Goal: Task Accomplishment & Management: Manage account settings

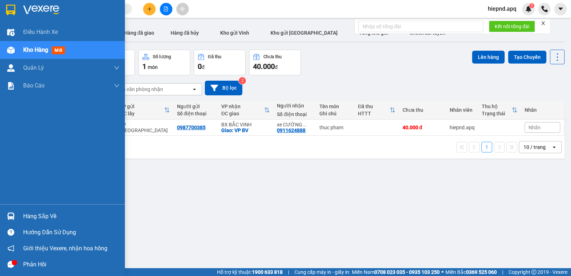
click at [44, 217] on div "Hàng sắp về" at bounding box center [71, 216] width 96 height 11
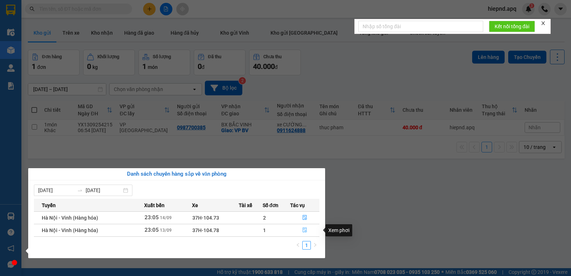
click at [304, 230] on icon "file-done" at bounding box center [304, 229] width 5 height 5
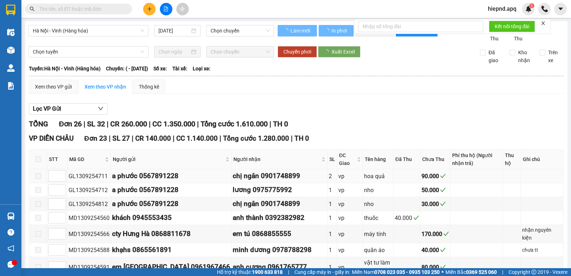
type input "[DATE]"
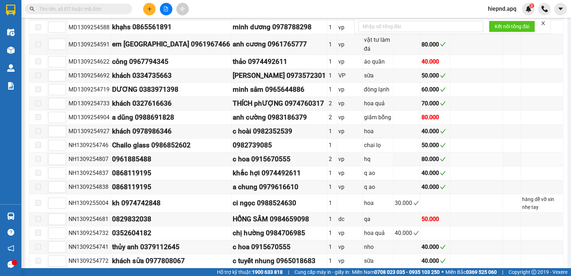
scroll to position [321, 0]
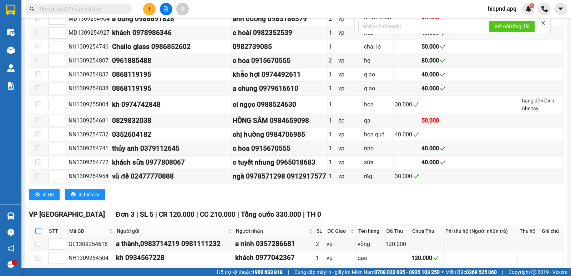
click at [38, 228] on input "checkbox" at bounding box center [38, 231] width 6 height 6
checkbox input "true"
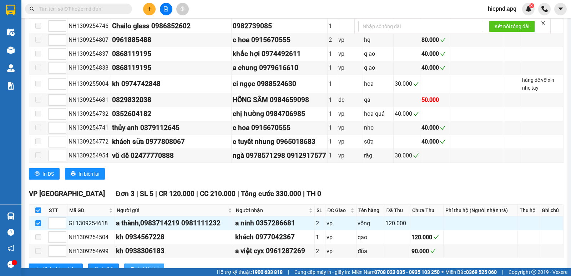
scroll to position [354, 0]
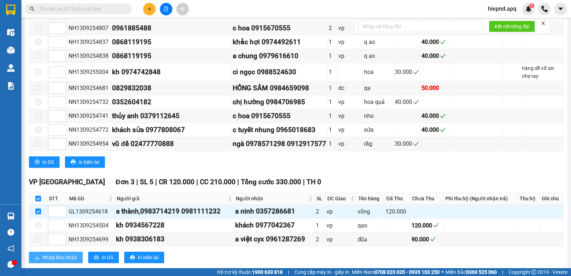
click at [67, 254] on span "Nhập kho nhận" at bounding box center [59, 258] width 35 height 8
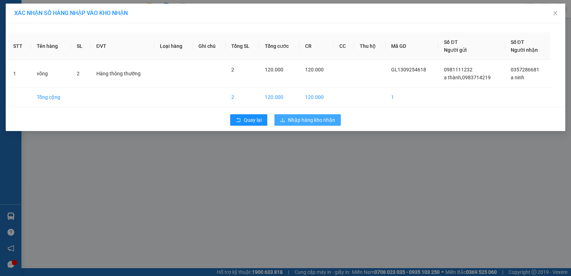
click at [311, 120] on span "Nhập hàng kho nhận" at bounding box center [311, 120] width 47 height 8
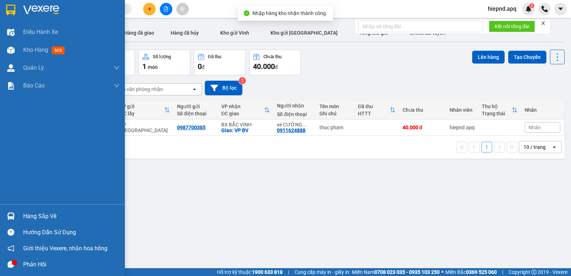
click at [42, 219] on div "Hàng sắp về" at bounding box center [71, 216] width 96 height 11
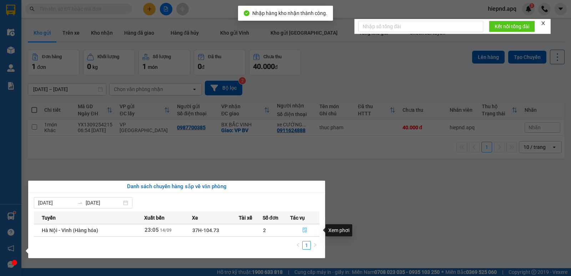
click at [305, 230] on icon "file-done" at bounding box center [304, 229] width 5 height 5
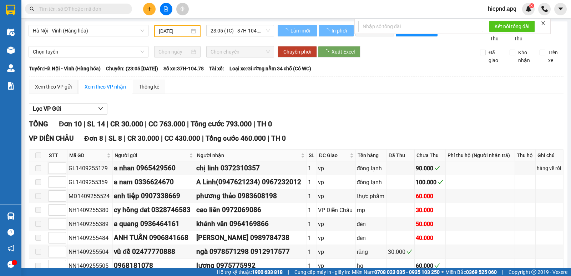
type input "[DATE]"
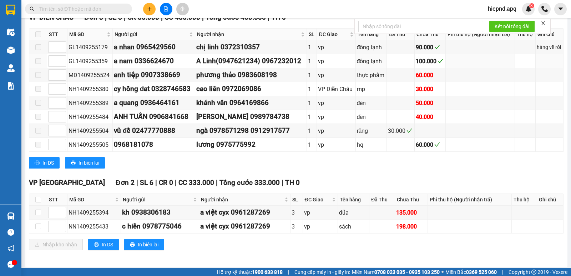
scroll to position [131, 0]
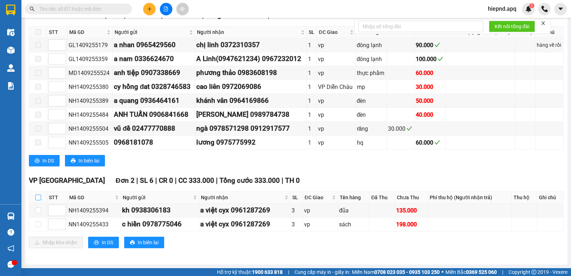
click at [39, 196] on input "checkbox" at bounding box center [38, 198] width 6 height 6
checkbox input "true"
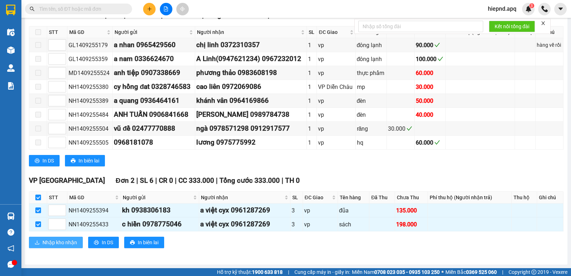
click at [54, 242] on span "Nhập kho nhận" at bounding box center [59, 243] width 35 height 8
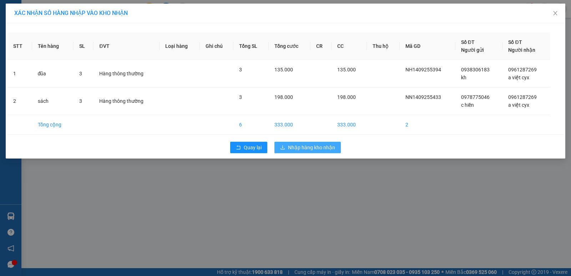
click at [305, 150] on span "Nhập hàng kho nhận" at bounding box center [311, 148] width 47 height 8
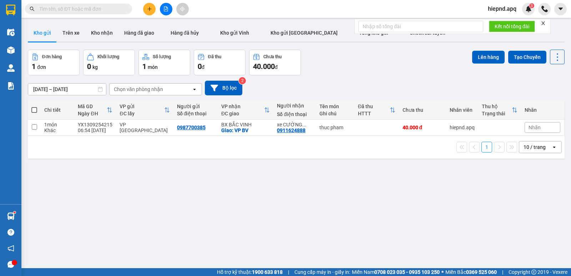
click at [93, 7] on input "text" at bounding box center [81, 9] width 84 height 8
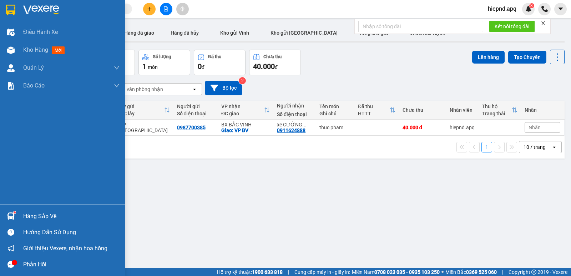
click at [46, 217] on div "Hàng sắp về" at bounding box center [71, 216] width 96 height 11
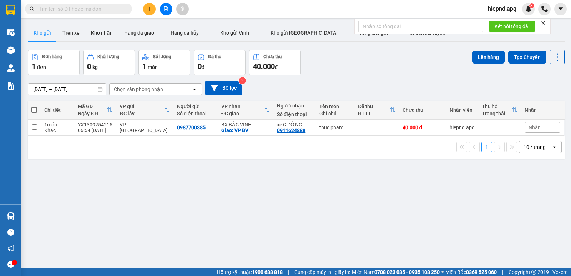
click at [367, 215] on section "Kết quả tìm kiếm ( 0 ) Bộ lọc No Data hiepnd.apq 3 Điều hành xe Kho hàng mới Qu…" at bounding box center [285, 138] width 571 height 276
click at [367, 215] on div "ver 1.8.143 Kho gửi Trên xe Kho nhận Hàng đã giao Hàng đã hủy Kho gửi [PERSON_N…" at bounding box center [296, 159] width 543 height 276
